Goal: Obtain resource: Obtain resource

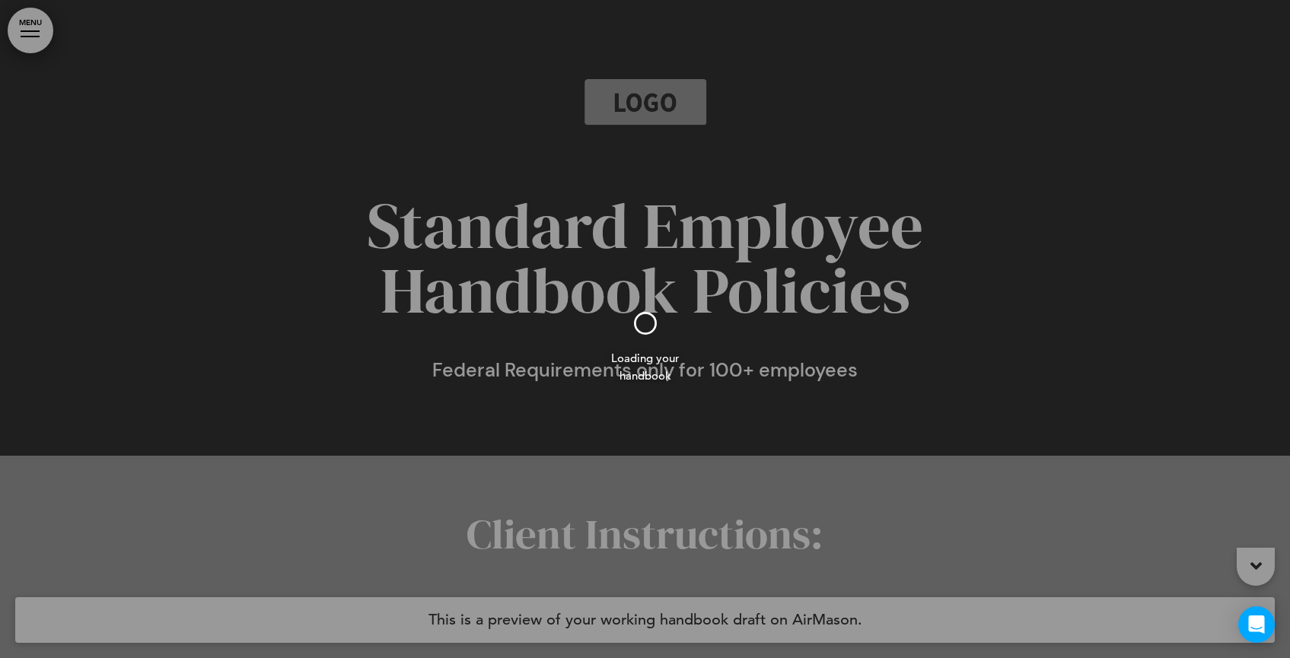
click at [38, 33] on div at bounding box center [645, 329] width 1290 height 658
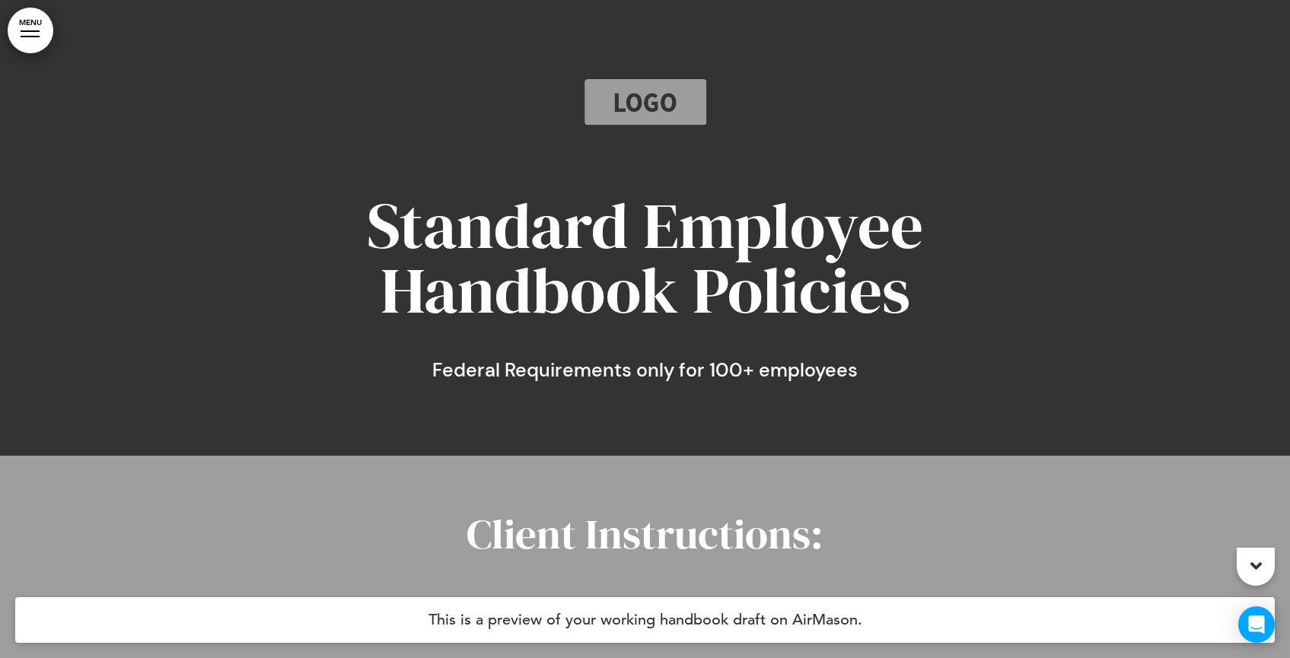
click at [38, 33] on link "MENU" at bounding box center [31, 31] width 46 height 46
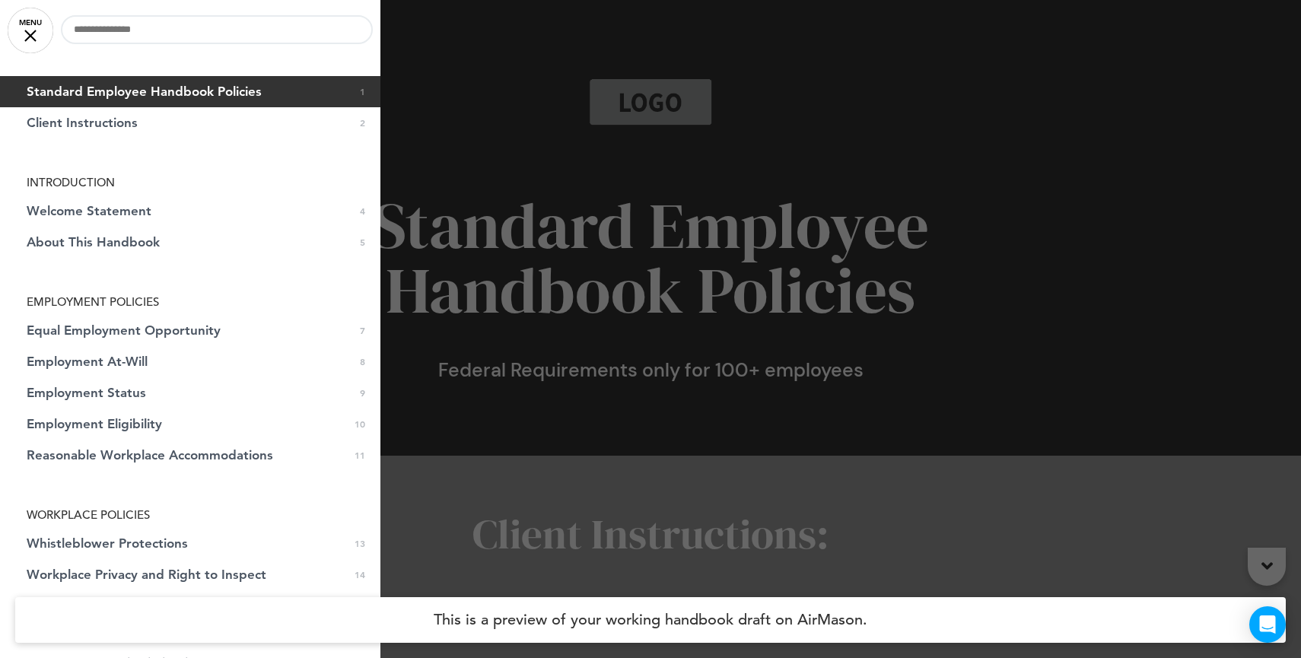
click at [38, 33] on link "MENU" at bounding box center [31, 31] width 46 height 46
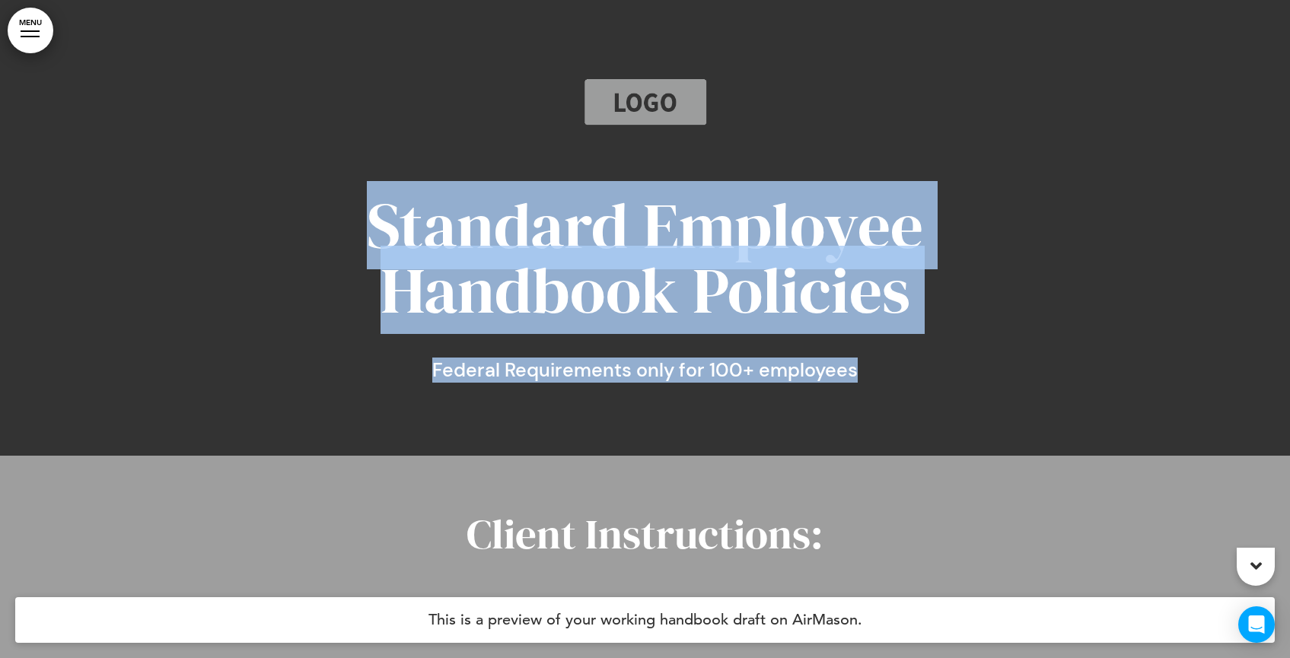
drag, startPoint x: 844, startPoint y: 370, endPoint x: 332, endPoint y: 224, distance: 532.4
click at [332, 224] on div "Standard Employee Handbook Policies Federal Requirements only for 100+ employees" at bounding box center [645, 286] width 761 height 186
copy div "Standard Employee Handbook Policies Federal Requirements only for 100+ employees"
click at [709, 365] on span "Federal Requirements only for 100+ employees" at bounding box center [644, 370] width 425 height 25
drag, startPoint x: 865, startPoint y: 375, endPoint x: 344, endPoint y: 205, distance: 548.1
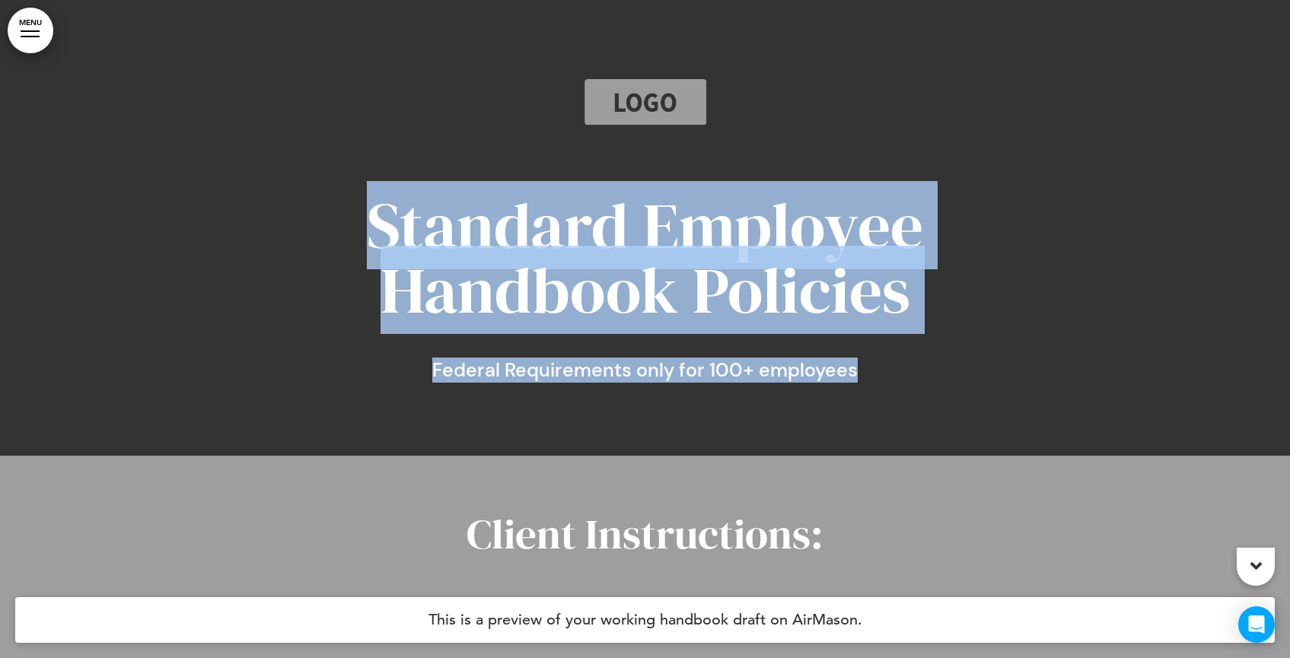
click at [345, 205] on div "Standard Employee Handbook Policies Federal Requirements only for 100+ employees" at bounding box center [645, 286] width 761 height 186
copy div "Standard Employee Handbook Policies Federal Requirements only for 100+ employees"
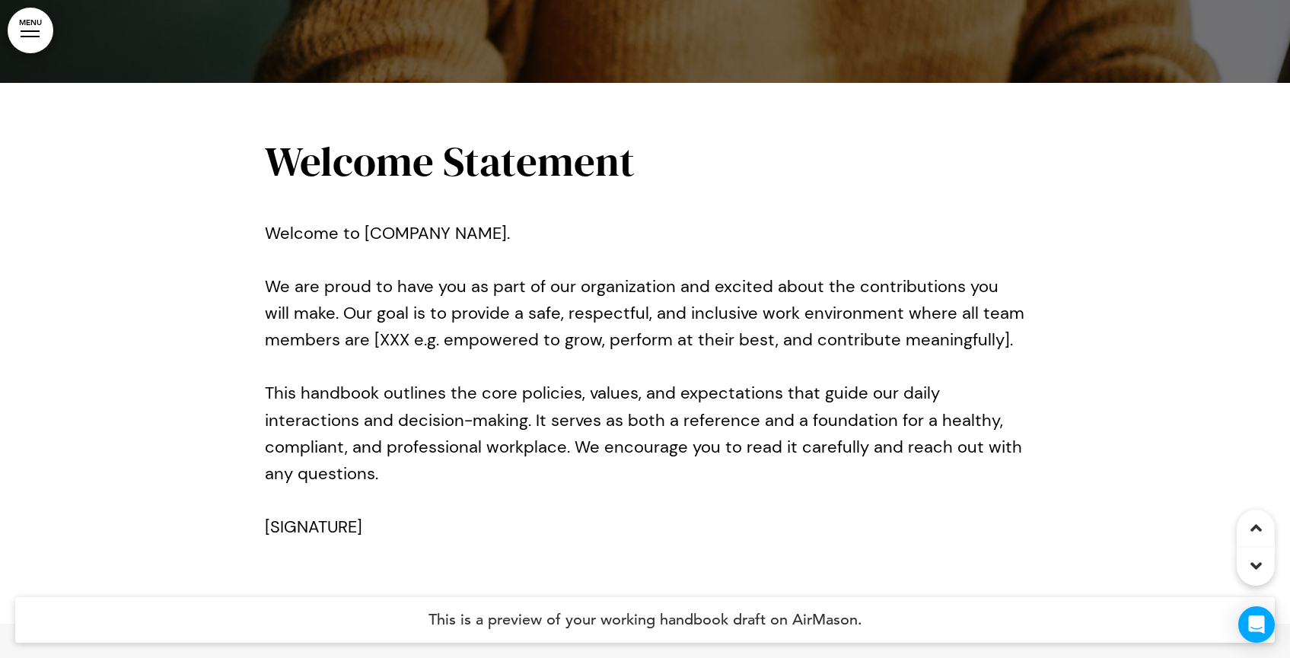
scroll to position [1658, 0]
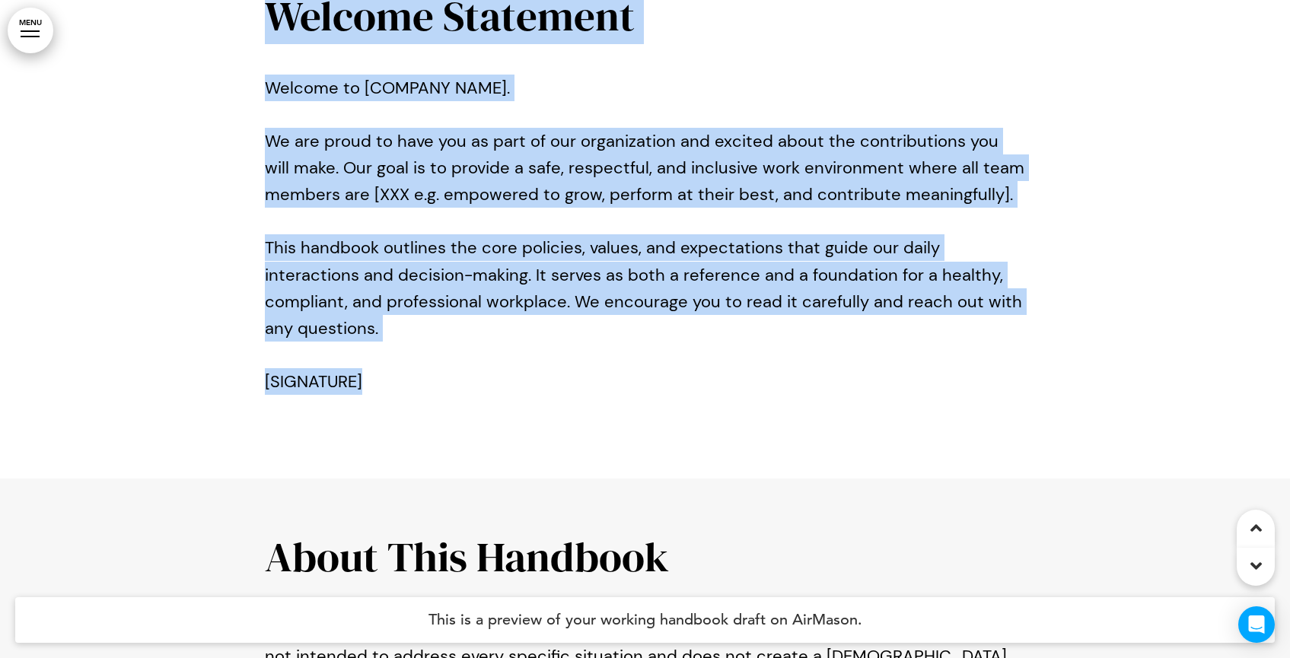
drag, startPoint x: 335, startPoint y: 292, endPoint x: 269, endPoint y: 18, distance: 281.6
click at [269, 17] on div "Welcome Statement Welcome to [COMPANY NAME]. We are proud to have you as part o…" at bounding box center [645, 209] width 761 height 542
copy div "Welcome Statement Welcome to [COMPANY NAME]. We are proud to have you as part o…"
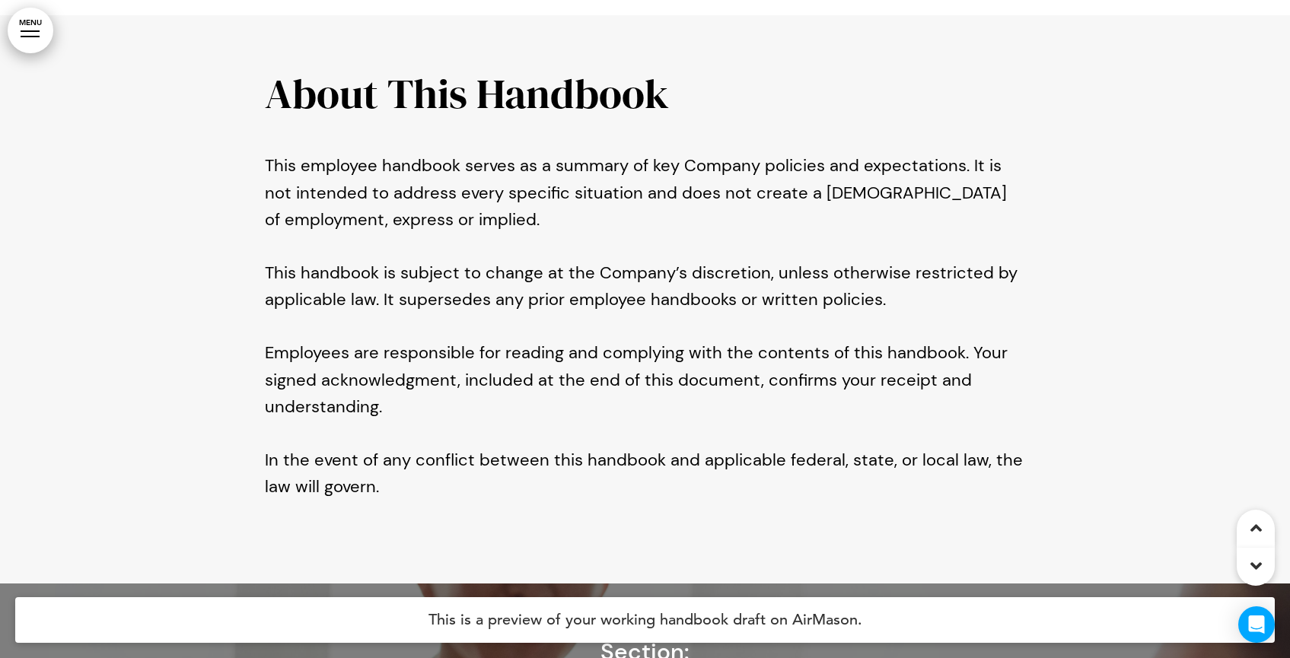
scroll to position [2126, 0]
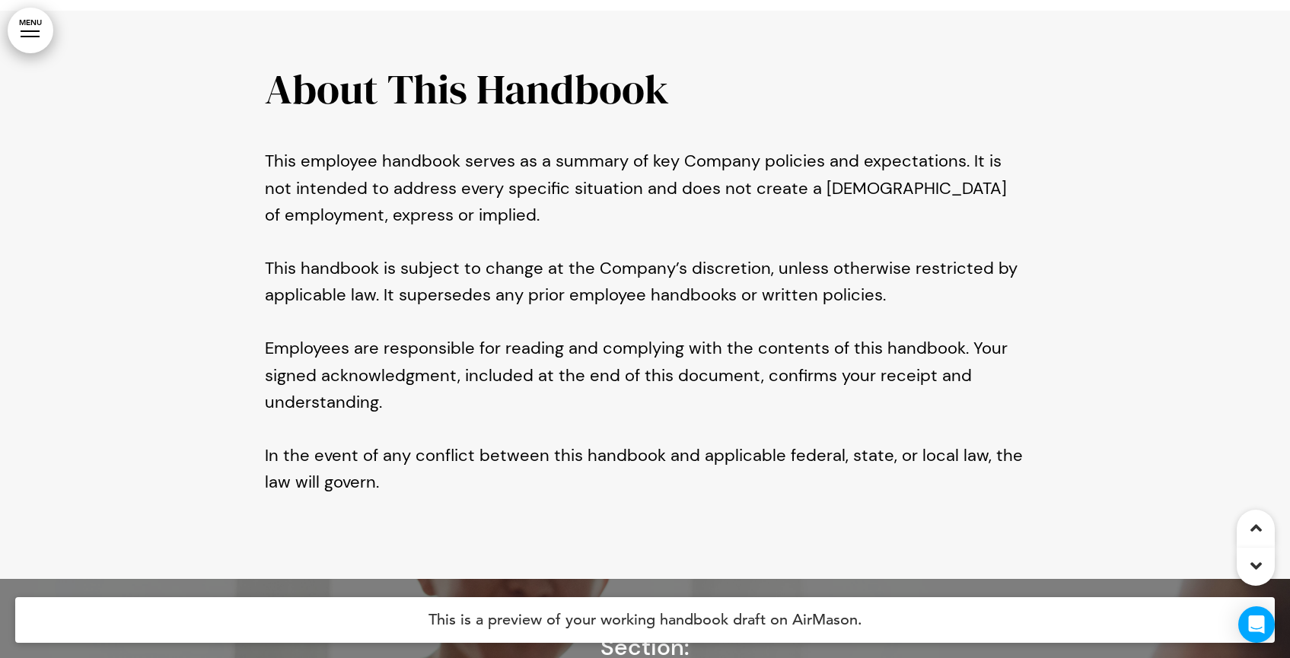
drag, startPoint x: 416, startPoint y: 475, endPoint x: 263, endPoint y: 33, distance: 468.4
click at [263, 33] on div "About This Handbook This employee handbook serves as a summary of key Company p…" at bounding box center [645, 295] width 1290 height 568
drag, startPoint x: 288, startPoint y: 79, endPoint x: 275, endPoint y: 75, distance: 13.0
click at [283, 77] on h1 "About This Handbook" at bounding box center [645, 89] width 761 height 42
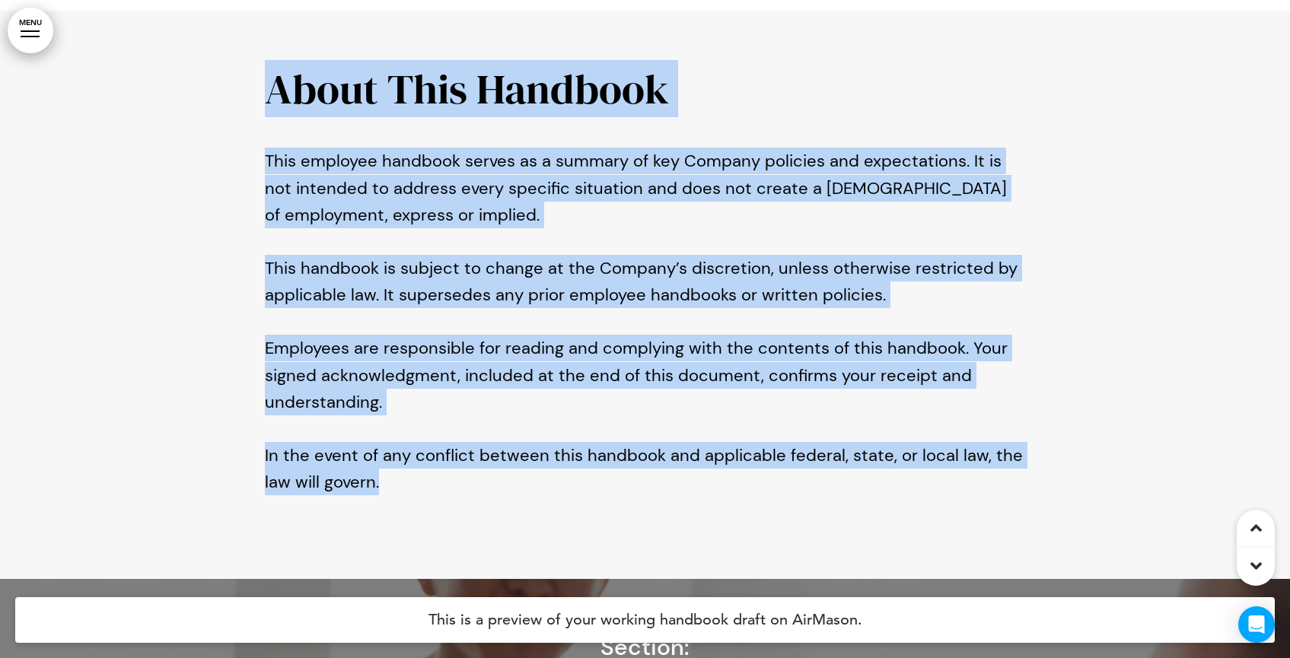
drag, startPoint x: 272, startPoint y: 64, endPoint x: 365, endPoint y: 450, distance: 397.5
click at [408, 452] on div "About This Handbook This employee handbook serves as a summary of key Company p…" at bounding box center [645, 282] width 761 height 428
copy div "About This Handbook This employee handbook serves as a summary of key Company p…"
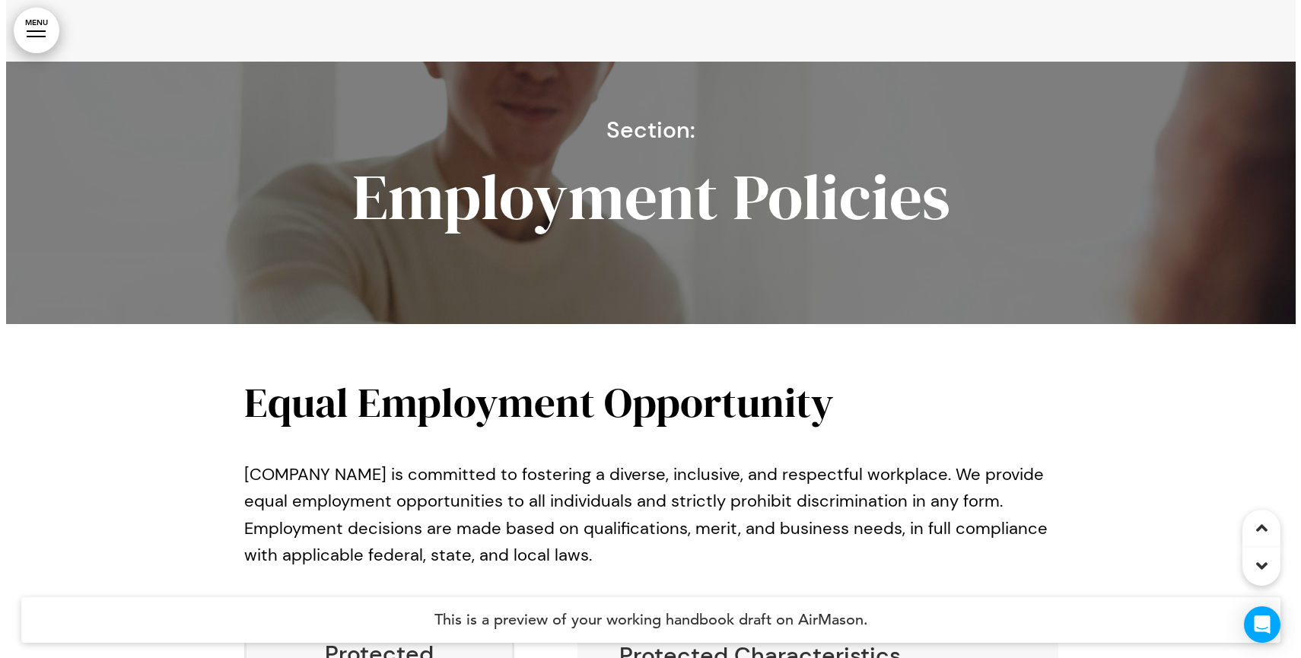
scroll to position [2641, 0]
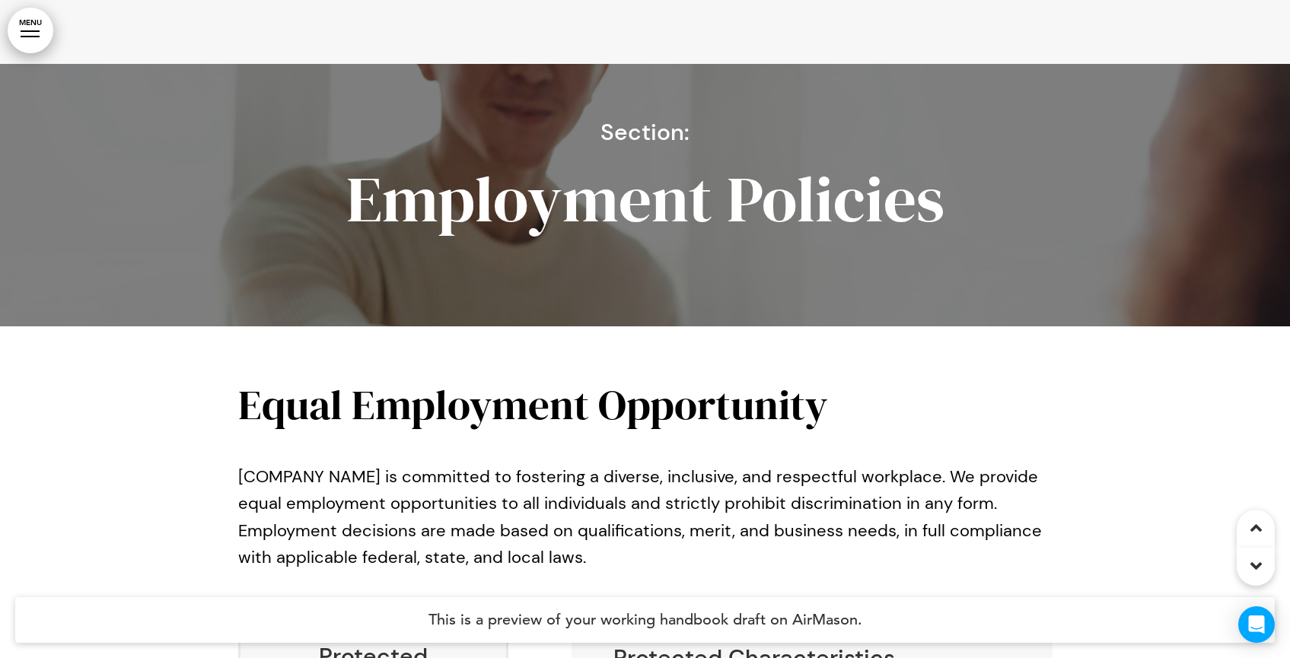
click at [842, 225] on div "Section: Employment Policies" at bounding box center [645, 195] width 761 height 262
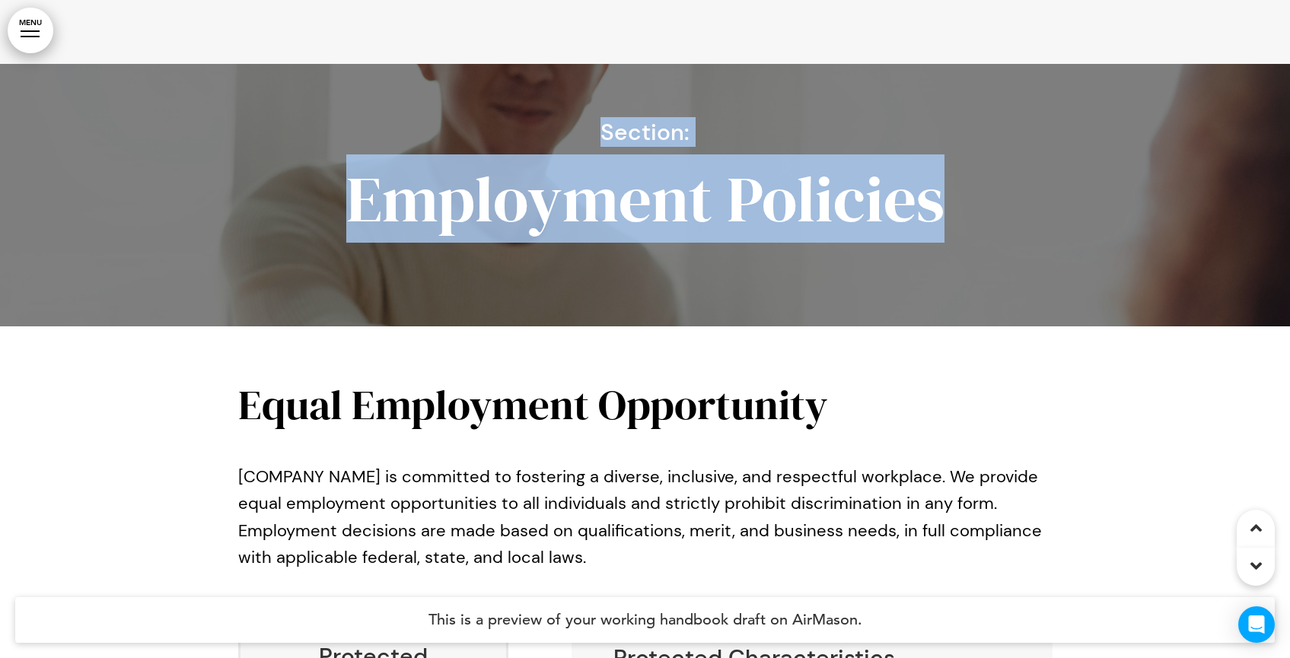
drag, startPoint x: 671, startPoint y: 130, endPoint x: 604, endPoint y: 98, distance: 74.2
click at [604, 121] on div "Section: Employment Policies" at bounding box center [645, 176] width 761 height 110
copy div "Section: Employment Policies"
click at [42, 37] on link "MENU" at bounding box center [31, 31] width 46 height 46
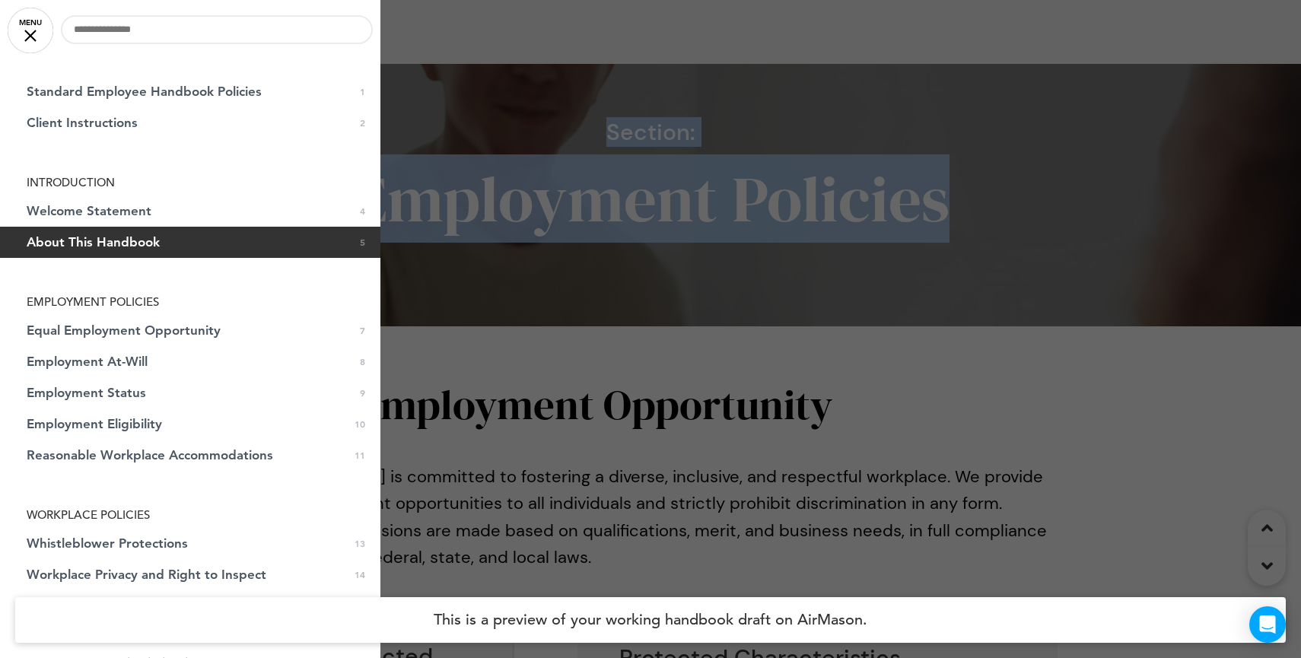
click at [42, 37] on link "MENU" at bounding box center [31, 31] width 46 height 46
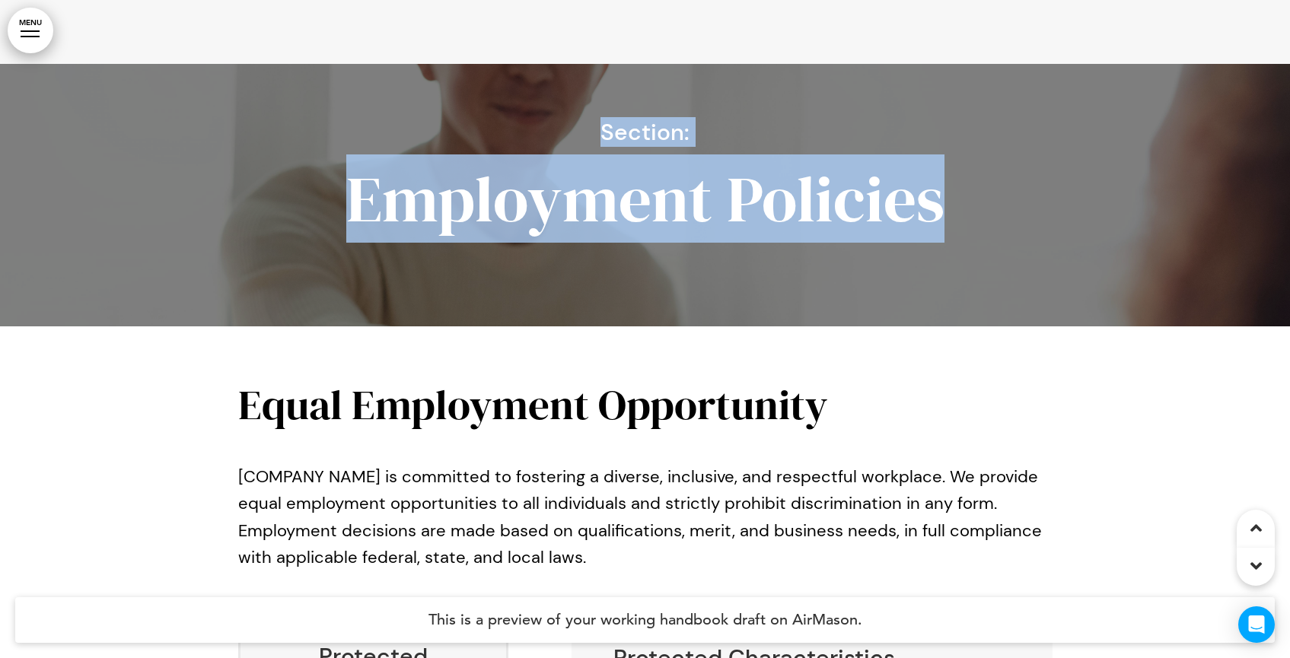
click at [42, 27] on link "MENU" at bounding box center [31, 31] width 46 height 46
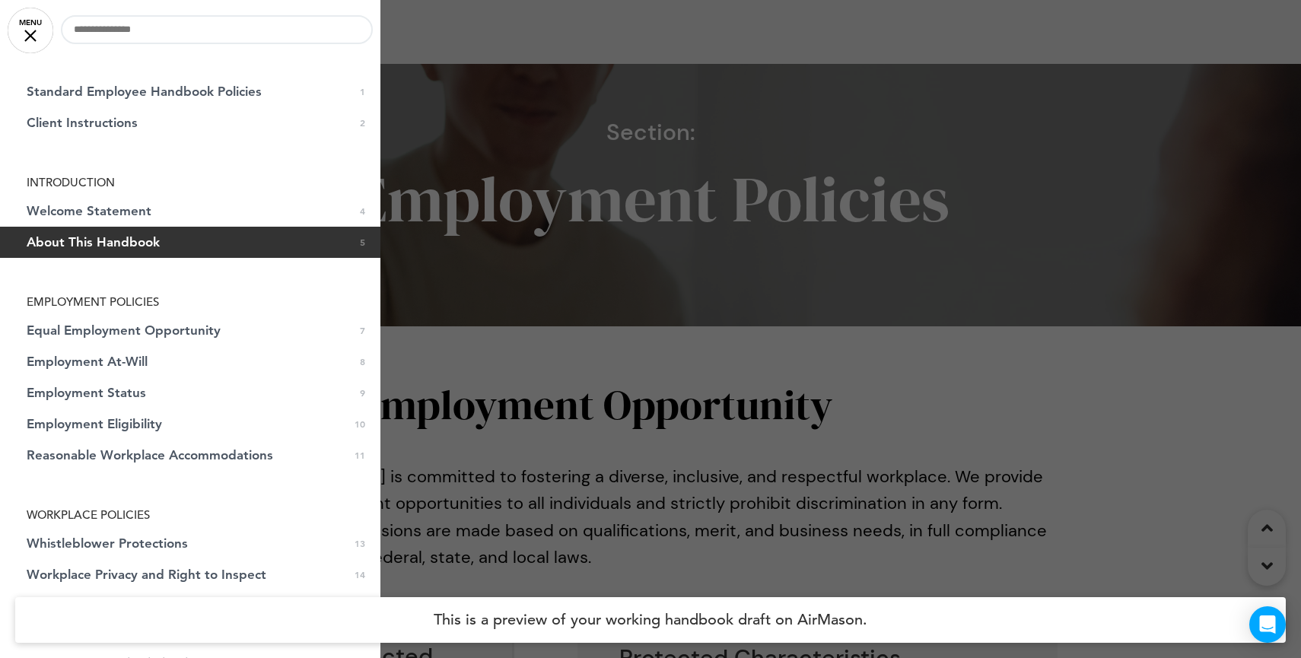
click at [140, 302] on li "EMPLOYMENT POLICIES" at bounding box center [190, 301] width 380 height 11
click at [140, 307] on li "EMPLOYMENT POLICIES" at bounding box center [190, 301] width 380 height 11
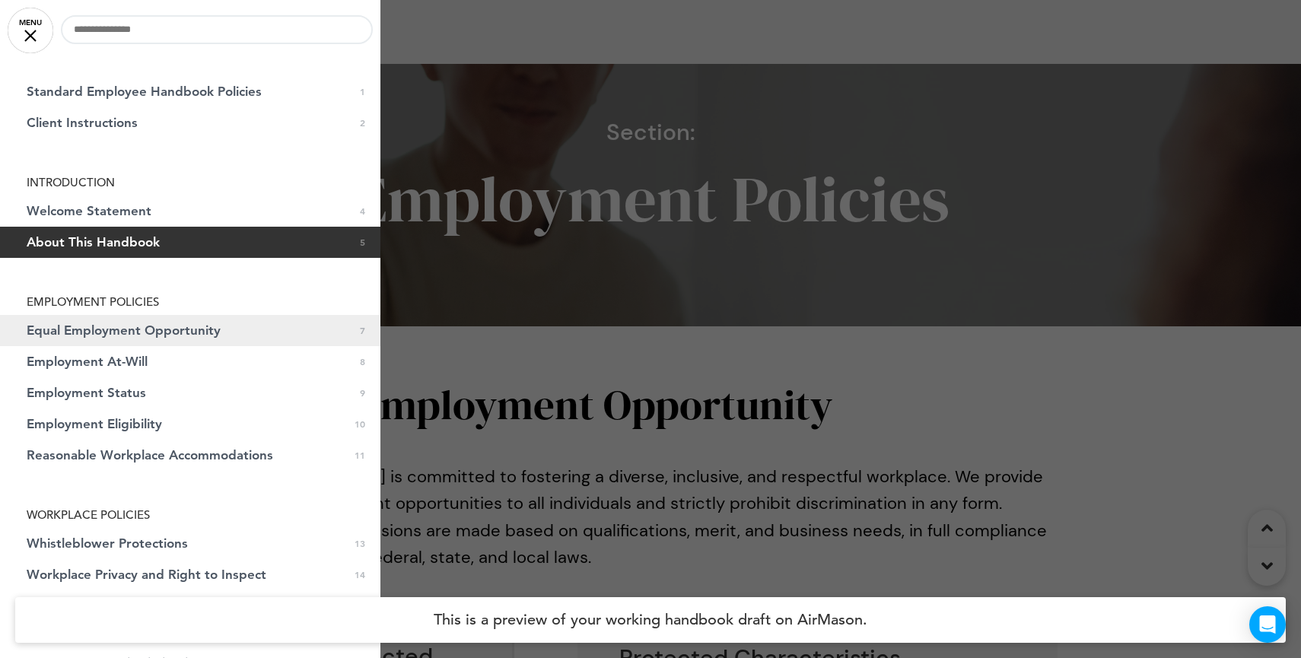
click at [138, 321] on link "Equal Employment Opportunity 0 7" at bounding box center [190, 330] width 380 height 31
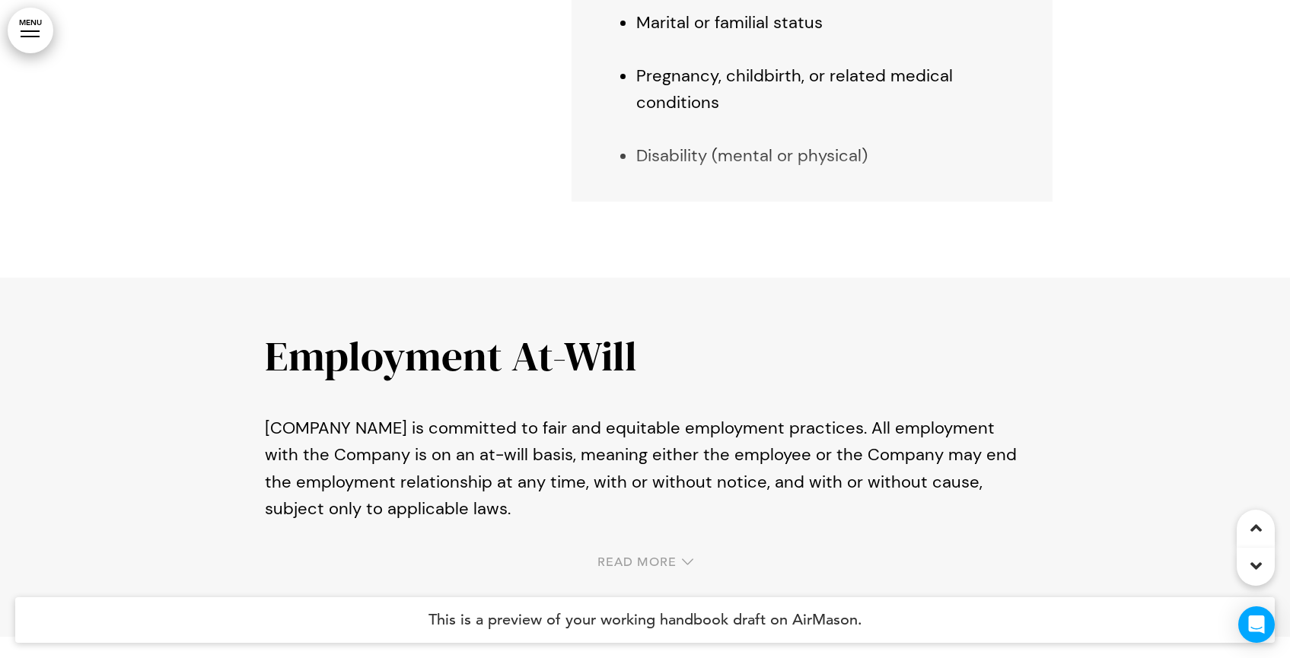
scroll to position [3702, 0]
